Goal: Navigation & Orientation: Find specific page/section

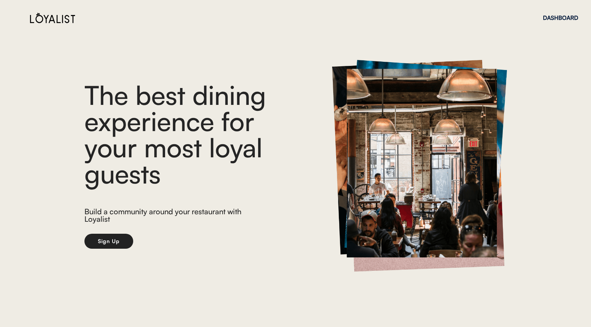
click at [566, 13] on div "DASHBOARD" at bounding box center [560, 18] width 35 height 26
click at [566, 17] on div "DASHBOARD" at bounding box center [560, 18] width 35 height 6
